Goal: Task Accomplishment & Management: Use online tool/utility

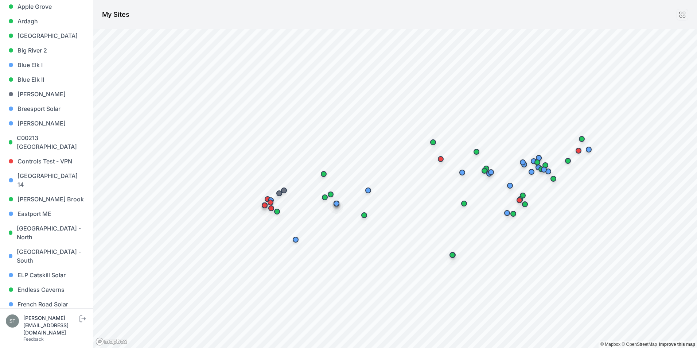
scroll to position [146, 0]
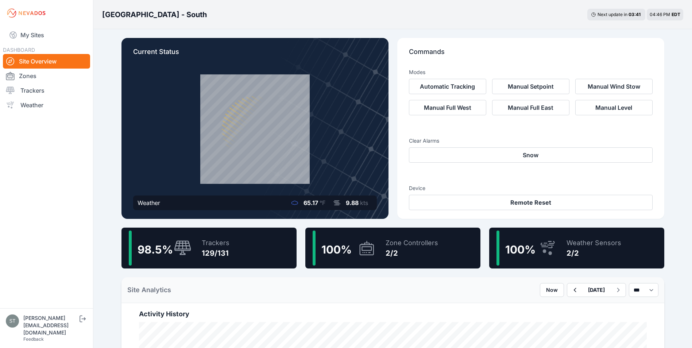
click at [198, 260] on div "Trackers 129/131" at bounding box center [211, 248] width 35 height 35
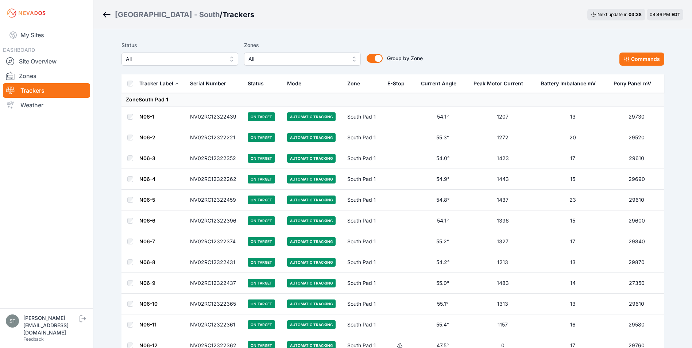
scroll to position [2569, 0]
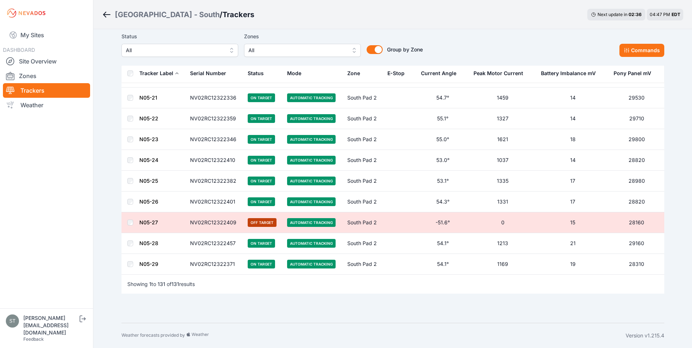
click at [522, 50] on div "Status All Zones All Group by Zone Group by Zone Commands" at bounding box center [392, 44] width 543 height 25
click at [538, 40] on div "Status All Zones All Group by Zone Group by Zone Commands" at bounding box center [392, 44] width 543 height 25
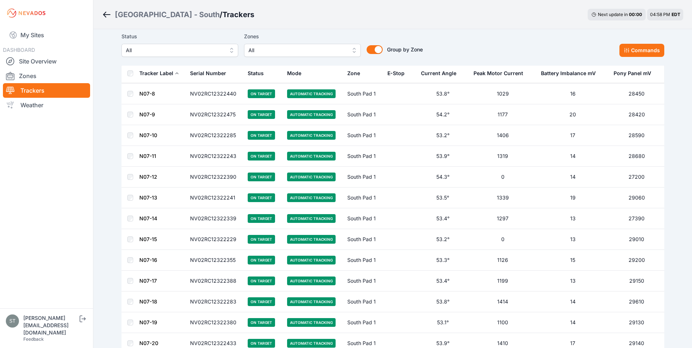
scroll to position [0, 0]
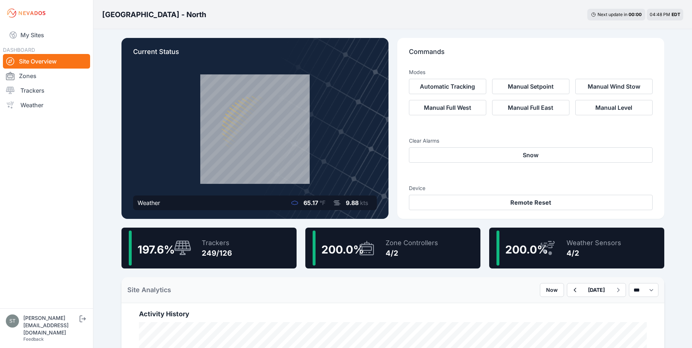
click at [209, 256] on div "249/126" at bounding box center [217, 253] width 30 height 10
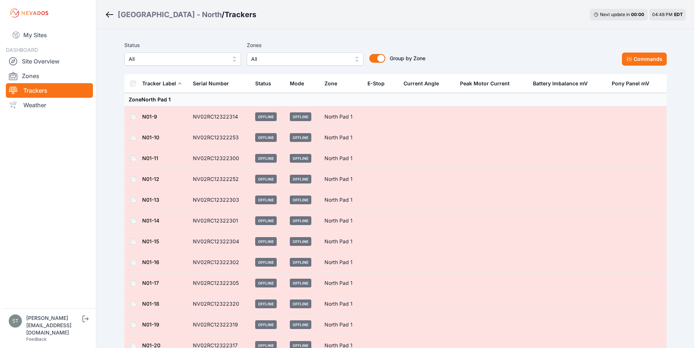
scroll to position [2222, 0]
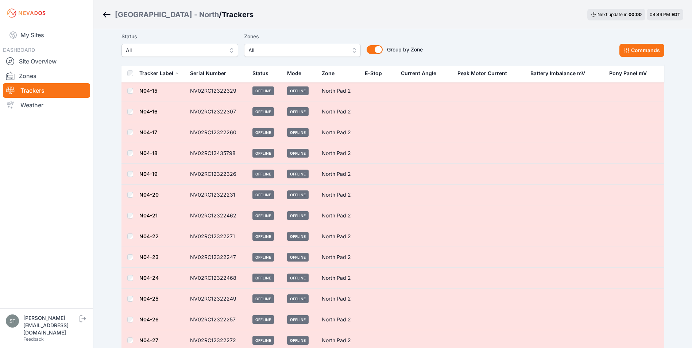
click at [282, 50] on span "All" at bounding box center [297, 50] width 98 height 9
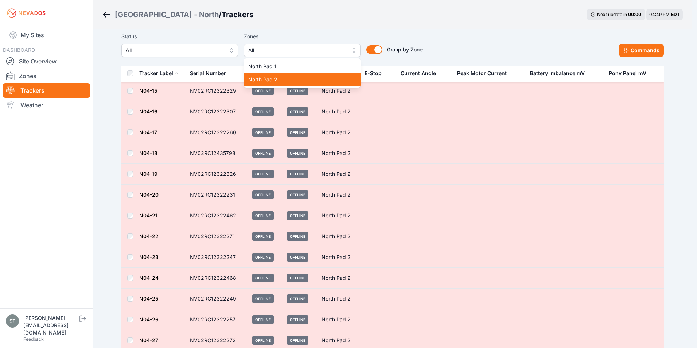
click at [272, 81] on span "North Pad 2" at bounding box center [297, 79] width 99 height 7
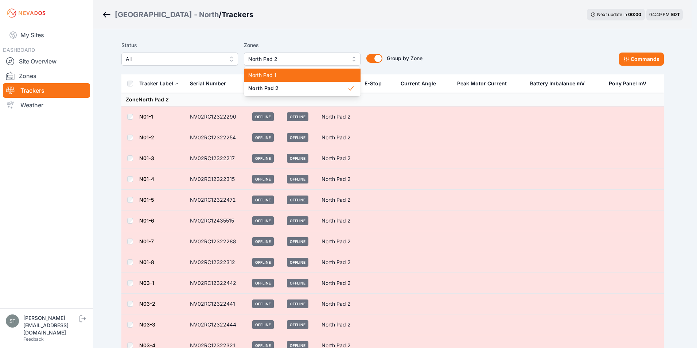
click at [271, 75] on span "North Pad 1" at bounding box center [297, 74] width 99 height 7
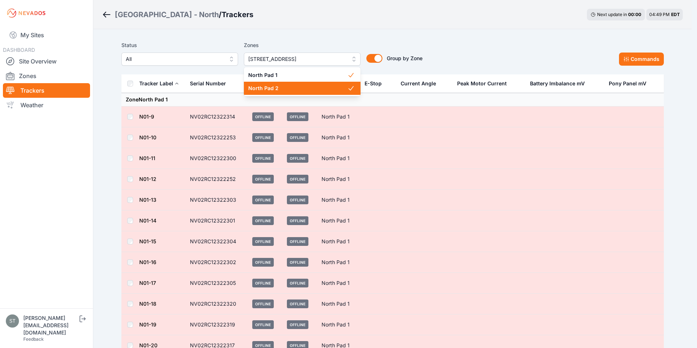
click at [257, 89] on span "North Pad 2" at bounding box center [297, 88] width 99 height 7
click at [463, 42] on div "Status All Zones North Pad 1 North Pad 1 North Pad 2 Group by Zone Group by Zon…" at bounding box center [392, 53] width 543 height 25
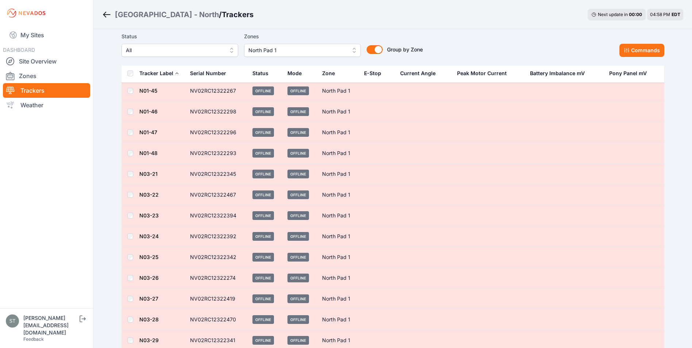
scroll to position [961, 0]
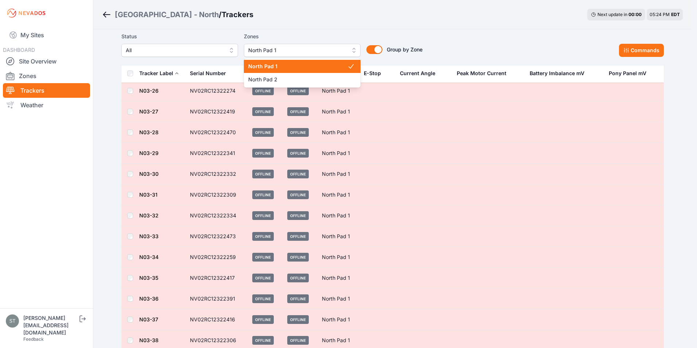
click at [284, 50] on span "North Pad 1" at bounding box center [297, 50] width 98 height 9
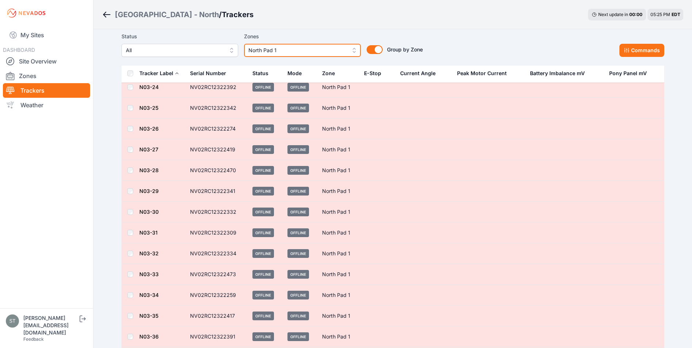
scroll to position [923, 0]
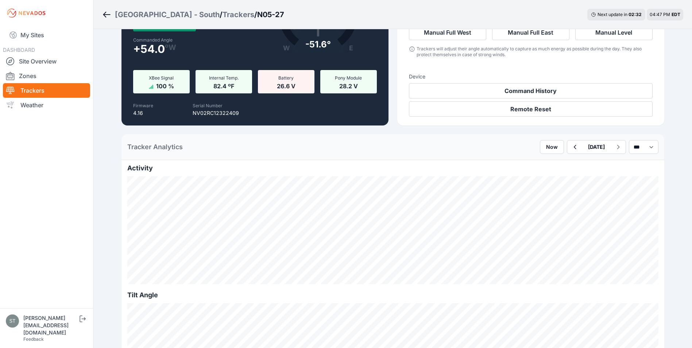
scroll to position [73, 0]
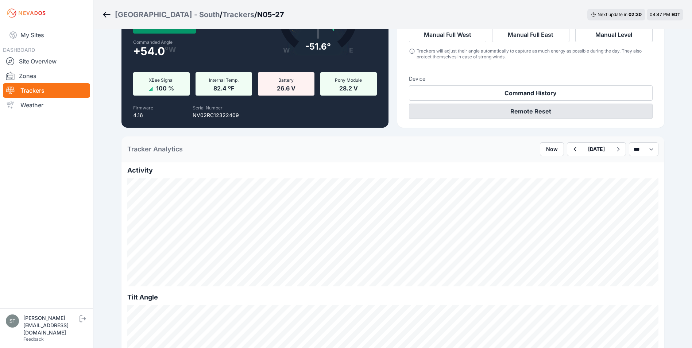
click at [543, 111] on button "Remote Reset" at bounding box center [531, 111] width 244 height 15
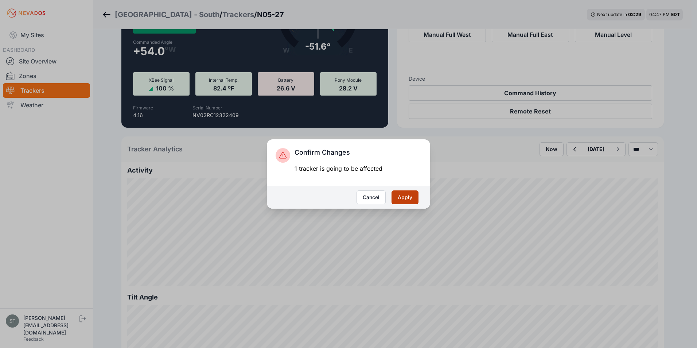
click at [405, 193] on button "Apply" at bounding box center [405, 197] width 27 height 14
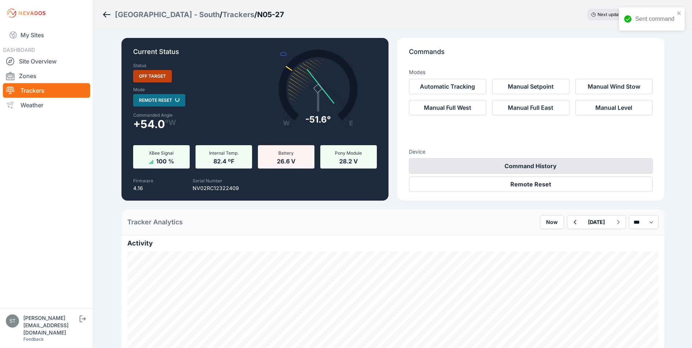
click at [551, 168] on button "Command History" at bounding box center [531, 165] width 244 height 15
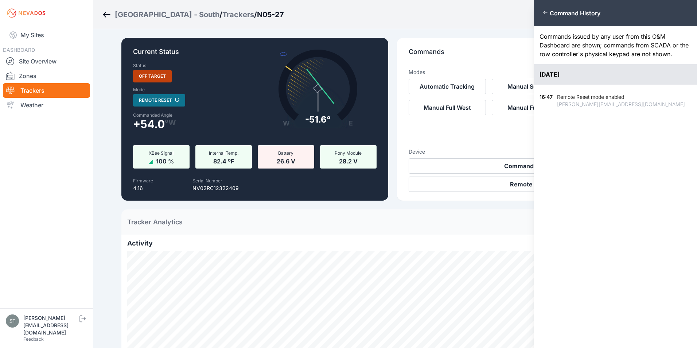
click at [493, 136] on div "Close panel Command History Commands issued by any user from this O&M Dashboard…" at bounding box center [348, 174] width 697 height 348
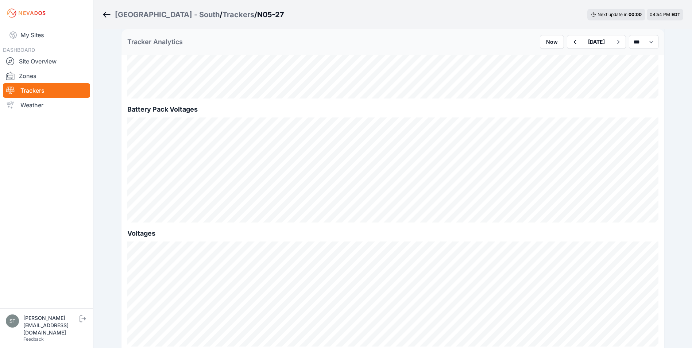
scroll to position [657, 0]
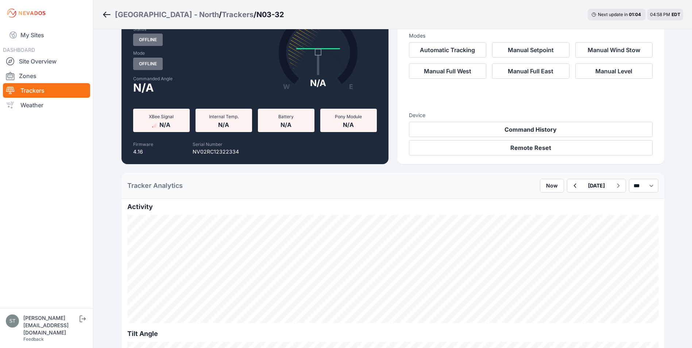
click at [221, 150] on p "NV02RC12322334" at bounding box center [216, 151] width 46 height 7
copy p "NV02RC12322334"
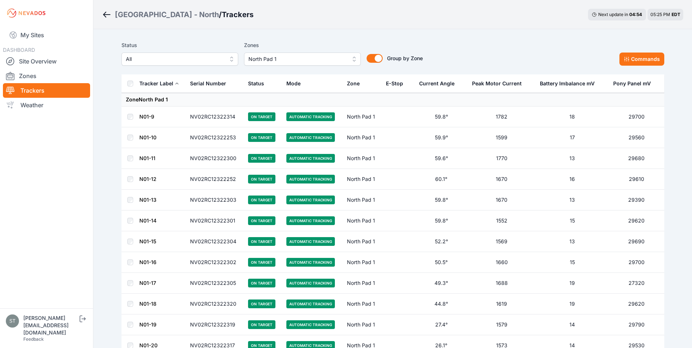
scroll to position [923, 0]
